Goal: Task Accomplishment & Management: Manage account settings

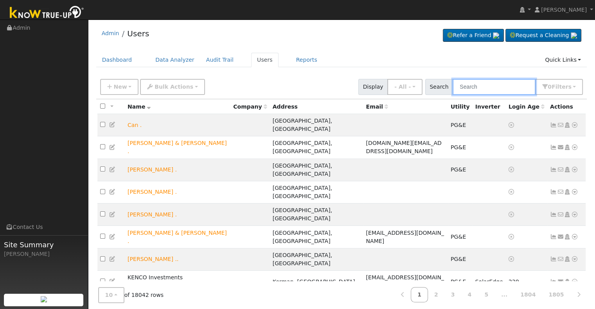
click at [480, 86] on input "text" at bounding box center [493, 87] width 83 height 16
paste input "[PERSON_NAME] and [PERSON_NAME]"
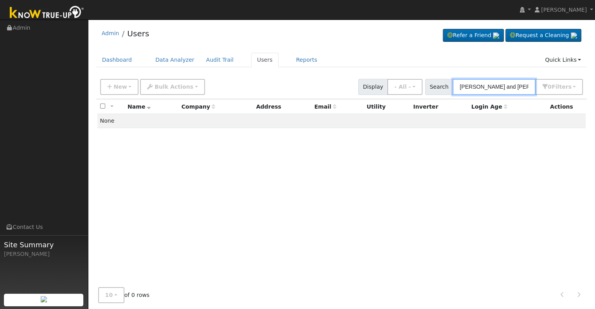
click at [511, 88] on input "[PERSON_NAME] and [PERSON_NAME]" at bounding box center [493, 87] width 83 height 16
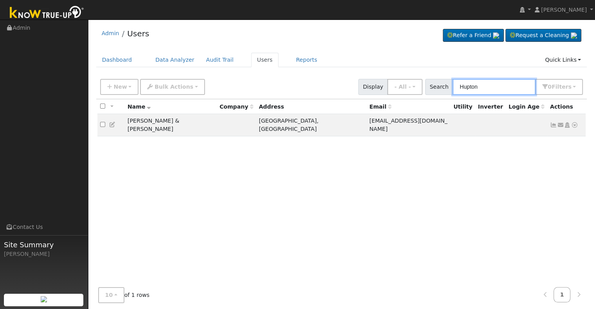
type input "Hupton"
click at [113, 122] on icon at bounding box center [112, 124] width 7 height 5
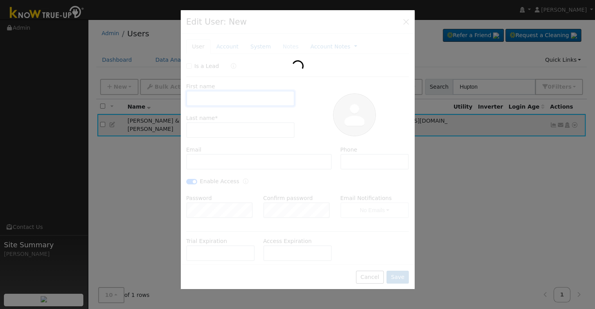
type input "[PERSON_NAME] & [PERSON_NAME]"
type input "Hupton"
type input "[EMAIL_ADDRESS][DOMAIN_NAME]"
type input "[PHONE_NUMBER]"
checkbox input "true"
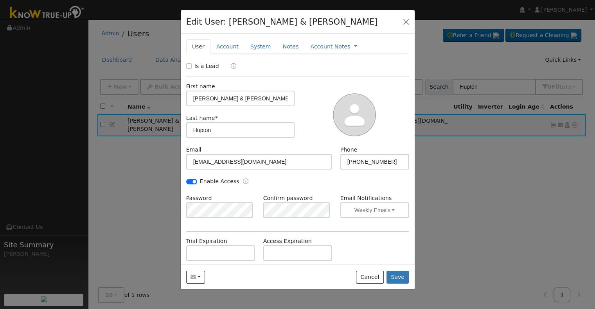
click at [239, 222] on div "Password Confirm password Email Notifications Weekly Emails No Emails Weekly Em…" at bounding box center [297, 210] width 231 height 32
click at [271, 228] on div "Is a Lead First name [PERSON_NAME] & [PERSON_NAME] Last name * [PERSON_NAME] Em…" at bounding box center [297, 197] width 223 height 270
click at [396, 273] on button "Save" at bounding box center [397, 277] width 23 height 13
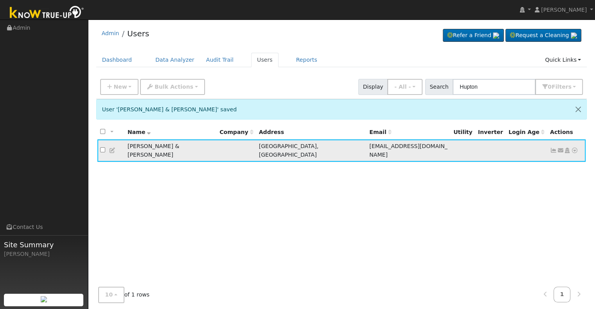
click at [551, 149] on icon at bounding box center [553, 150] width 7 height 5
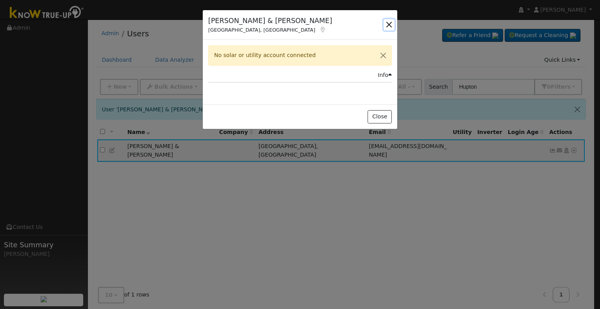
click at [387, 23] on button "button" at bounding box center [389, 24] width 11 height 11
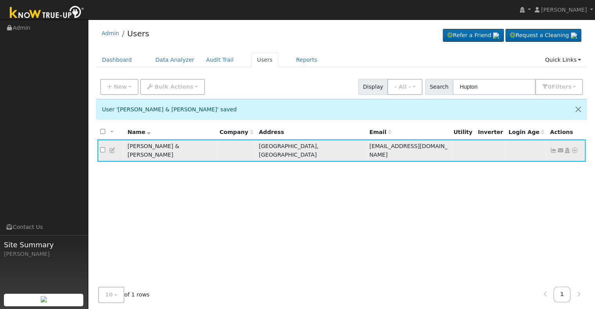
click at [110, 148] on icon at bounding box center [112, 150] width 7 height 5
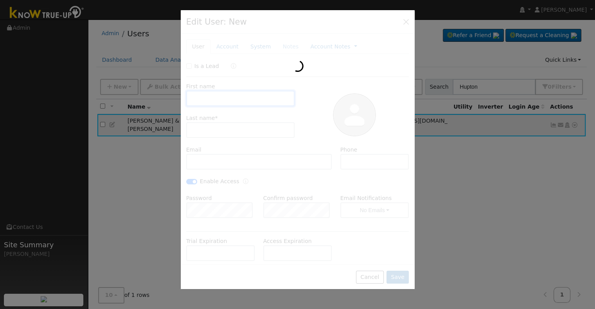
type input "[PERSON_NAME] & [PERSON_NAME]"
type input "Hupton"
type input "[EMAIL_ADDRESS][DOMAIN_NAME]"
type input "[PHONE_NUMBER]"
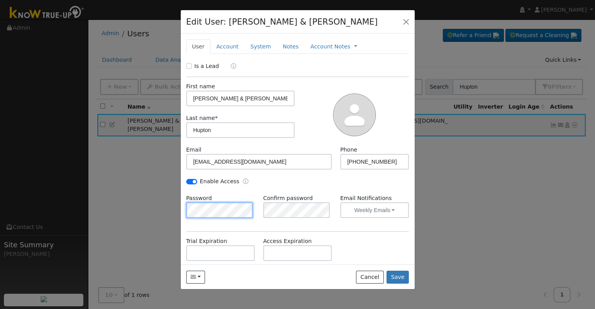
click at [170, 201] on div "Edit User: [PERSON_NAME] & [PERSON_NAME] Default Account Default Account [STREE…" at bounding box center [297, 154] width 595 height 309
click at [207, 225] on div "Password Confirm password Email Notifications Weekly Emails No Emails Weekly Em…" at bounding box center [297, 210] width 231 height 32
click at [308, 230] on div "Is a Lead First name [PERSON_NAME] & [PERSON_NAME] Last name * [PERSON_NAME] Em…" at bounding box center [297, 197] width 223 height 270
click at [399, 275] on button "Save" at bounding box center [397, 277] width 23 height 13
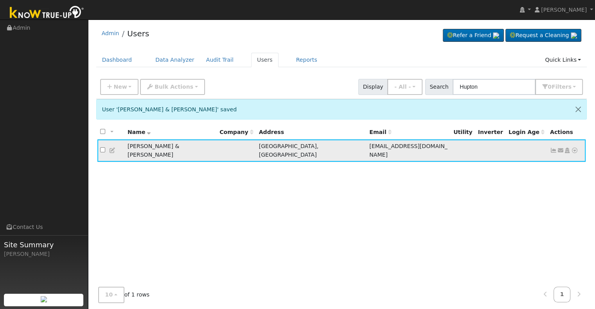
click at [114, 148] on icon at bounding box center [112, 150] width 7 height 5
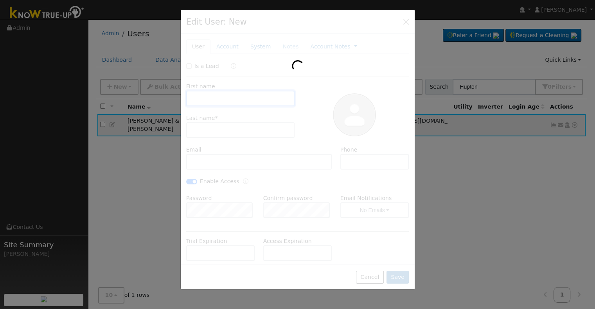
type input "[PERSON_NAME] & [PERSON_NAME]"
type input "Hupton"
type input "[EMAIL_ADDRESS][DOMAIN_NAME]"
type input "[PHONE_NUMBER]"
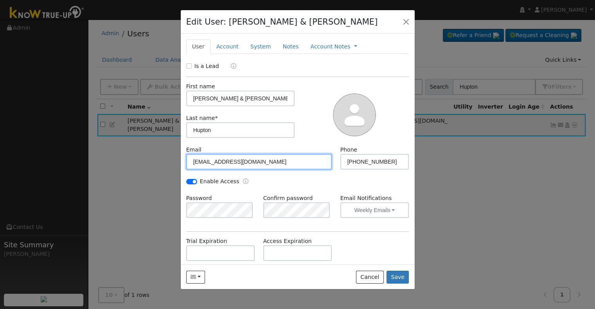
click at [193, 160] on input "[EMAIL_ADDRESS][DOMAIN_NAME]" at bounding box center [259, 162] width 146 height 16
click at [267, 163] on input "[EMAIL_ADDRESS][DOMAIN_NAME]" at bounding box center [259, 162] width 146 height 16
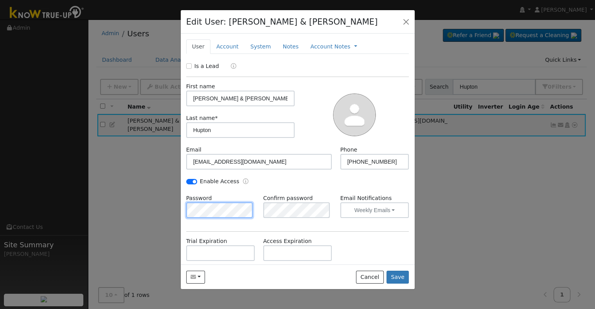
click at [183, 206] on div "Password" at bounding box center [220, 206] width 77 height 24
click at [227, 228] on div "Is a Lead First name [PERSON_NAME] & [PERSON_NAME] Last name * [PERSON_NAME] Em…" at bounding box center [297, 197] width 223 height 270
click at [322, 227] on div "Is a Lead First name [PERSON_NAME] & [PERSON_NAME] Last name * [PERSON_NAME] Em…" at bounding box center [297, 197] width 223 height 270
click at [401, 278] on button "Save" at bounding box center [397, 277] width 23 height 13
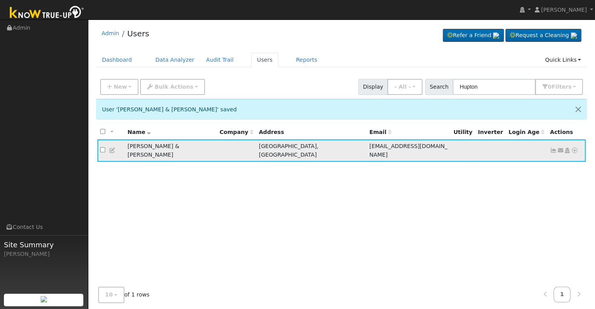
click at [551, 148] on icon at bounding box center [553, 150] width 7 height 5
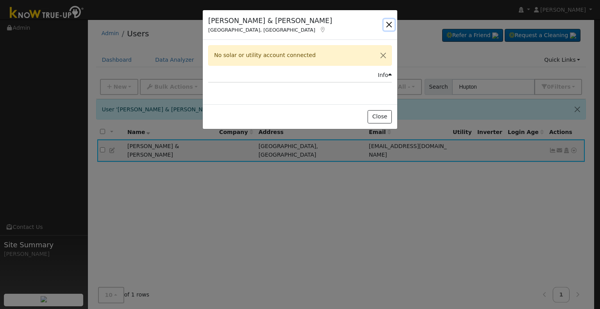
click at [387, 24] on button "button" at bounding box center [389, 24] width 11 height 11
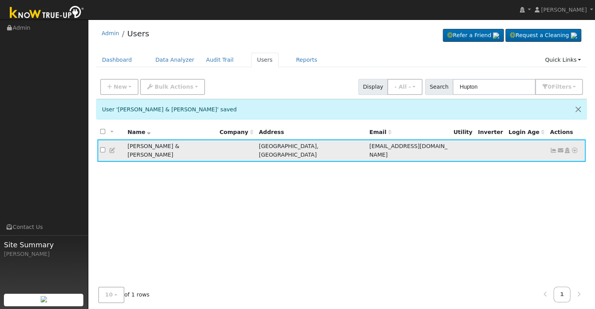
click at [475, 152] on td at bounding box center [490, 151] width 30 height 22
click at [572, 148] on icon at bounding box center [574, 150] width 7 height 5
click at [553, 159] on link "Data Analyzer" at bounding box center [548, 164] width 57 height 11
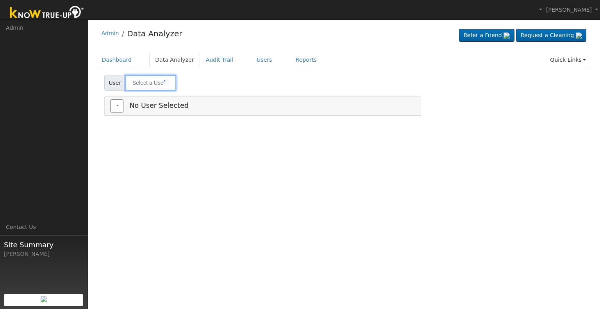
type input "[PERSON_NAME] & [PERSON_NAME]"
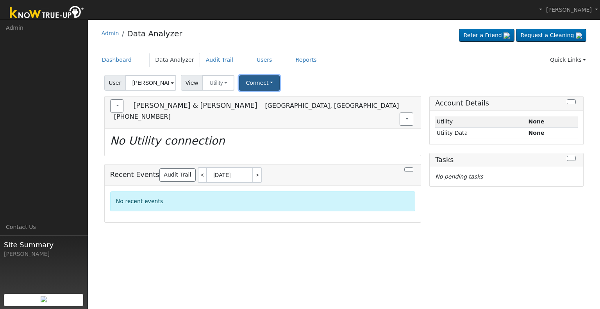
click at [259, 84] on button "Connect" at bounding box center [259, 82] width 41 height 15
click at [264, 100] on link "Select a Provider" at bounding box center [268, 100] width 57 height 11
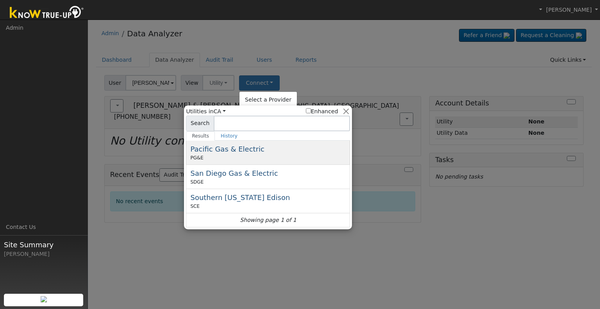
click at [222, 152] on span "Pacific Gas & Electric" at bounding box center [227, 149] width 74 height 8
